Goal: Information Seeking & Learning: Learn about a topic

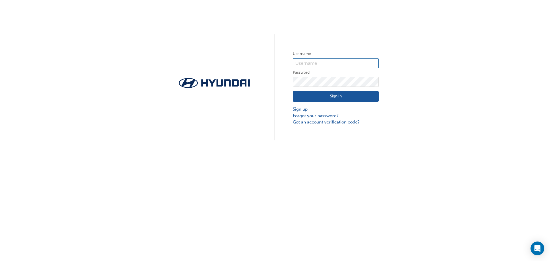
click at [305, 62] on input "text" at bounding box center [336, 63] width 86 height 10
type input "5078"
click at [326, 99] on button "Sign In" at bounding box center [336, 96] width 86 height 11
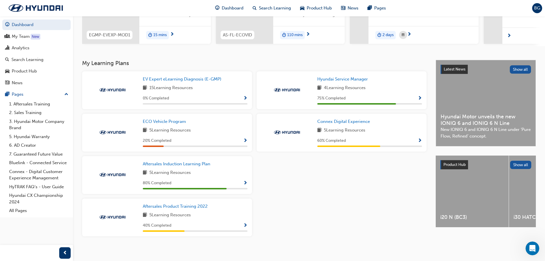
scroll to position [92, 0]
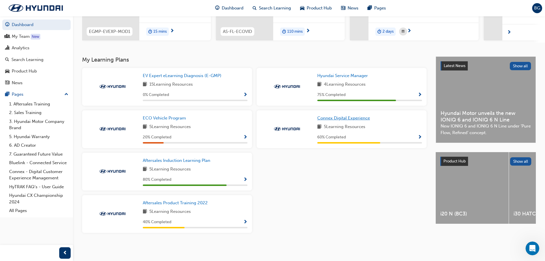
click at [335, 118] on span "Connex Digital Experience" at bounding box center [344, 117] width 53 height 5
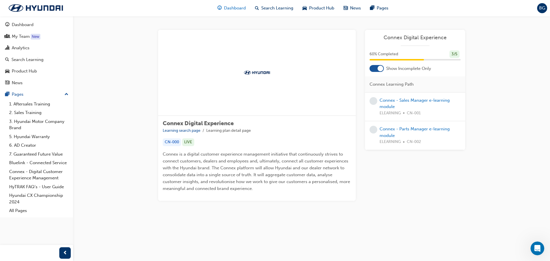
click at [233, 6] on span "Dashboard" at bounding box center [235, 8] width 22 height 7
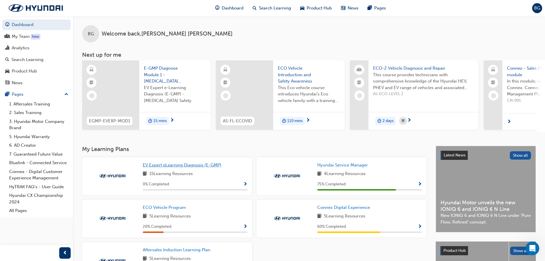
click at [169, 166] on span "EV Expert eLearning Diagnosis (E-GMP)" at bounding box center [182, 164] width 79 height 5
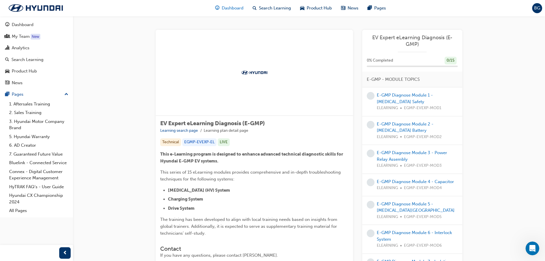
click at [232, 7] on span "Dashboard" at bounding box center [233, 8] width 22 height 7
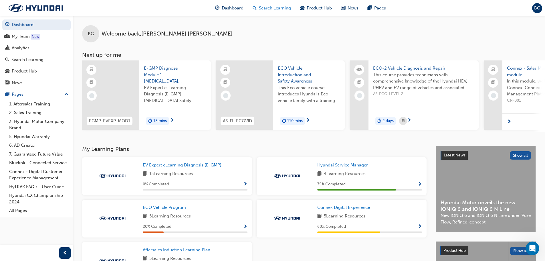
click at [269, 8] on span "Search Learning" at bounding box center [275, 8] width 32 height 7
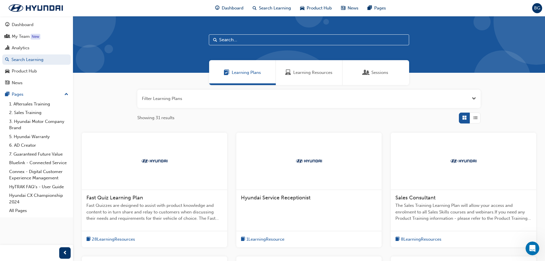
click at [107, 197] on span "Fast Quiz Learning Plan" at bounding box center [114, 197] width 57 height 6
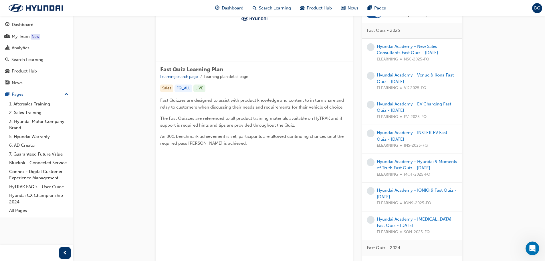
scroll to position [57, 0]
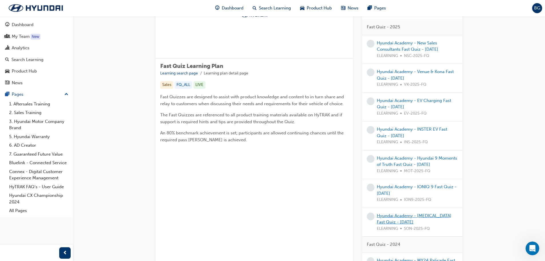
click at [393, 220] on link "Hyundai Academy - [MEDICAL_DATA] Fast Quiz - [DATE]" at bounding box center [414, 219] width 75 height 12
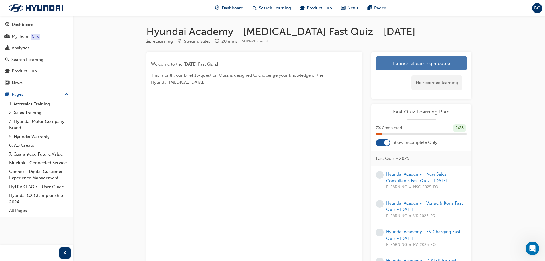
click at [409, 67] on link "Launch eLearning module" at bounding box center [421, 63] width 91 height 14
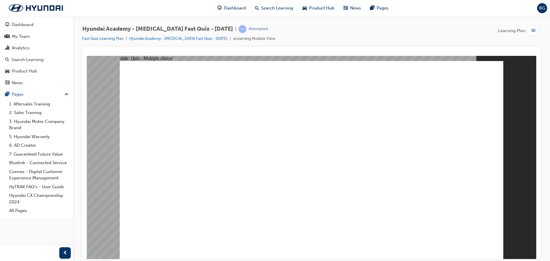
radio input "true"
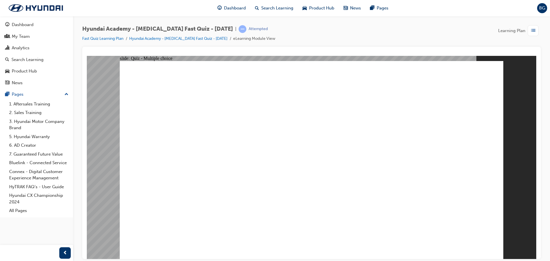
radio input "true"
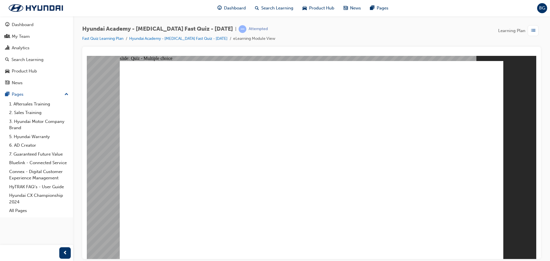
checkbox input "true"
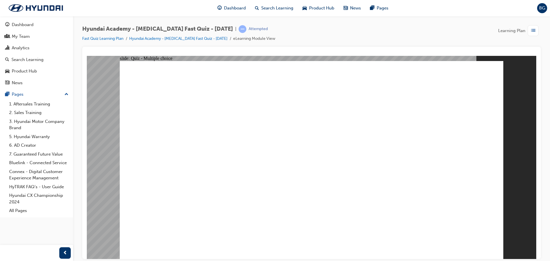
radio input "true"
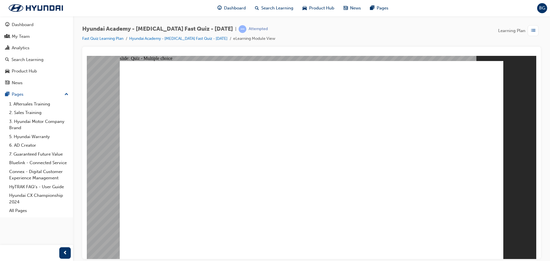
checkbox input "true"
radio input "true"
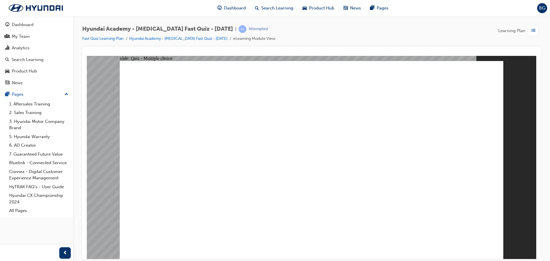
checkbox input "true"
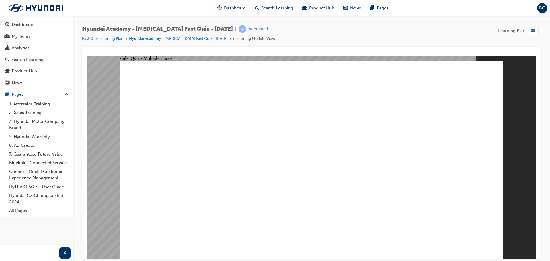
checkbox input "true"
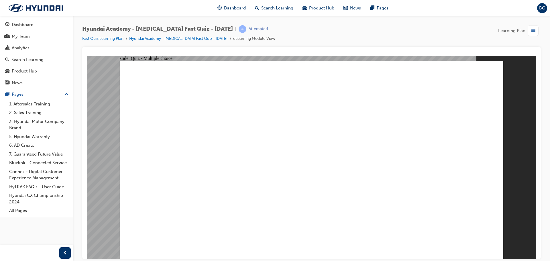
radio input "true"
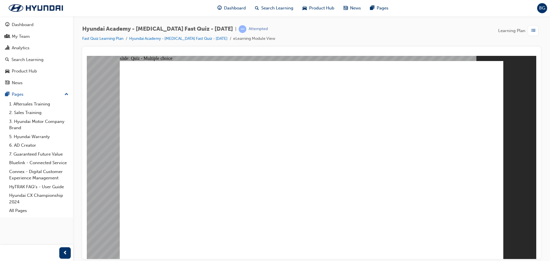
checkbox input "true"
radio input "true"
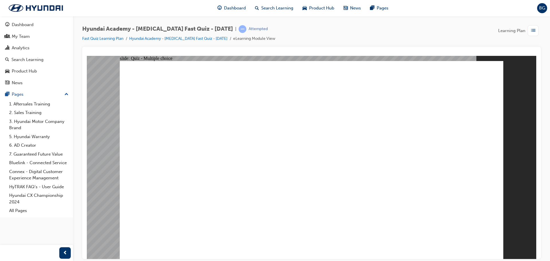
radio input "true"
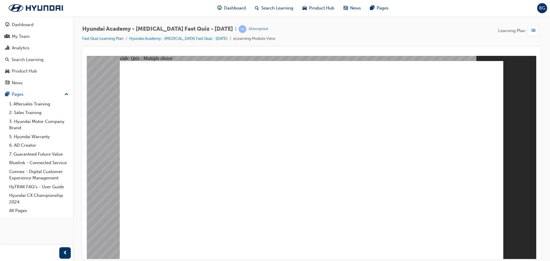
radio input "true"
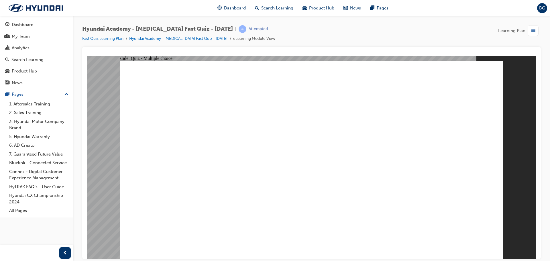
radio input "true"
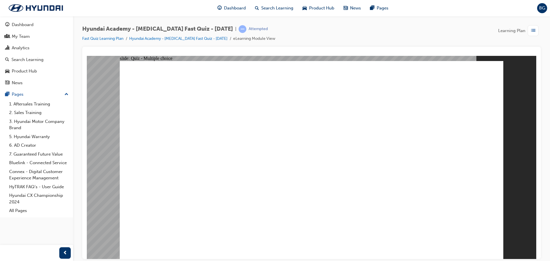
radio input "true"
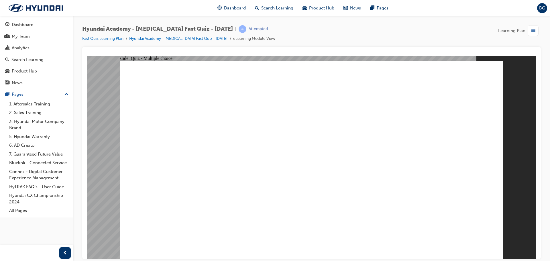
radio input "true"
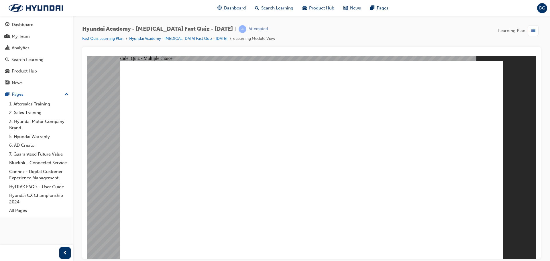
checkbox input "true"
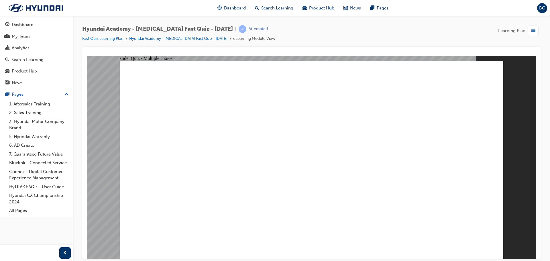
radio input "true"
checkbox input "true"
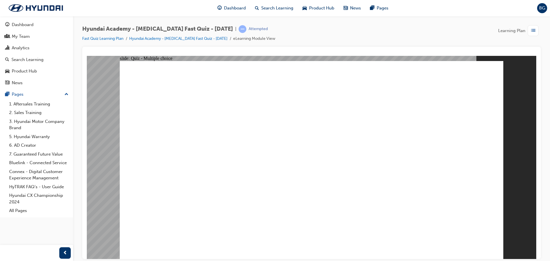
radio input "true"
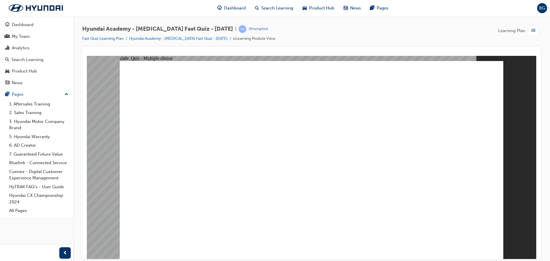
checkbox input "true"
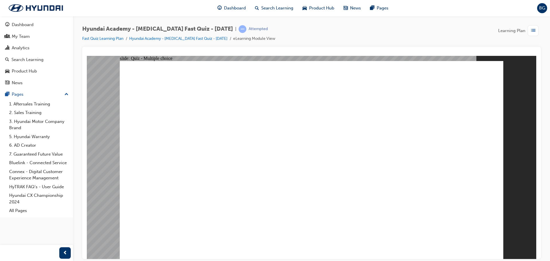
checkbox input "true"
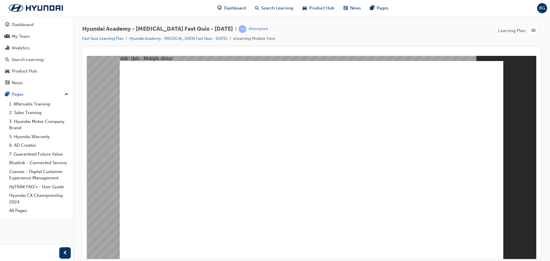
radio input "true"
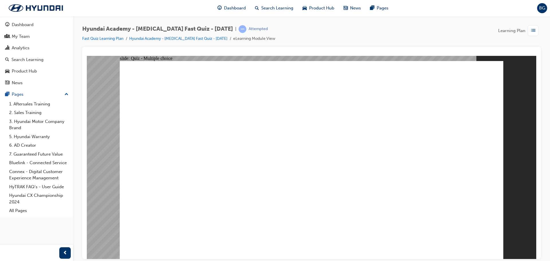
checkbox input "true"
radio input "true"
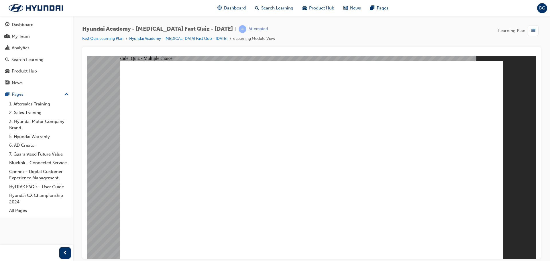
radio input "true"
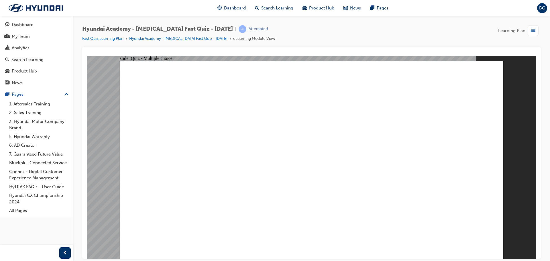
radio input "true"
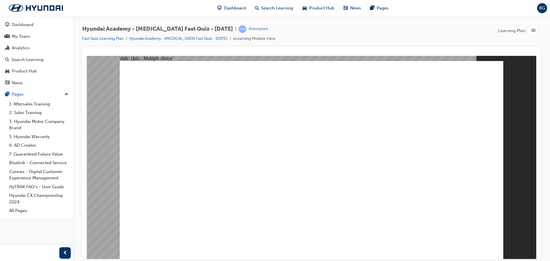
radio input "true"
